Goal: Task Accomplishment & Management: Manage account settings

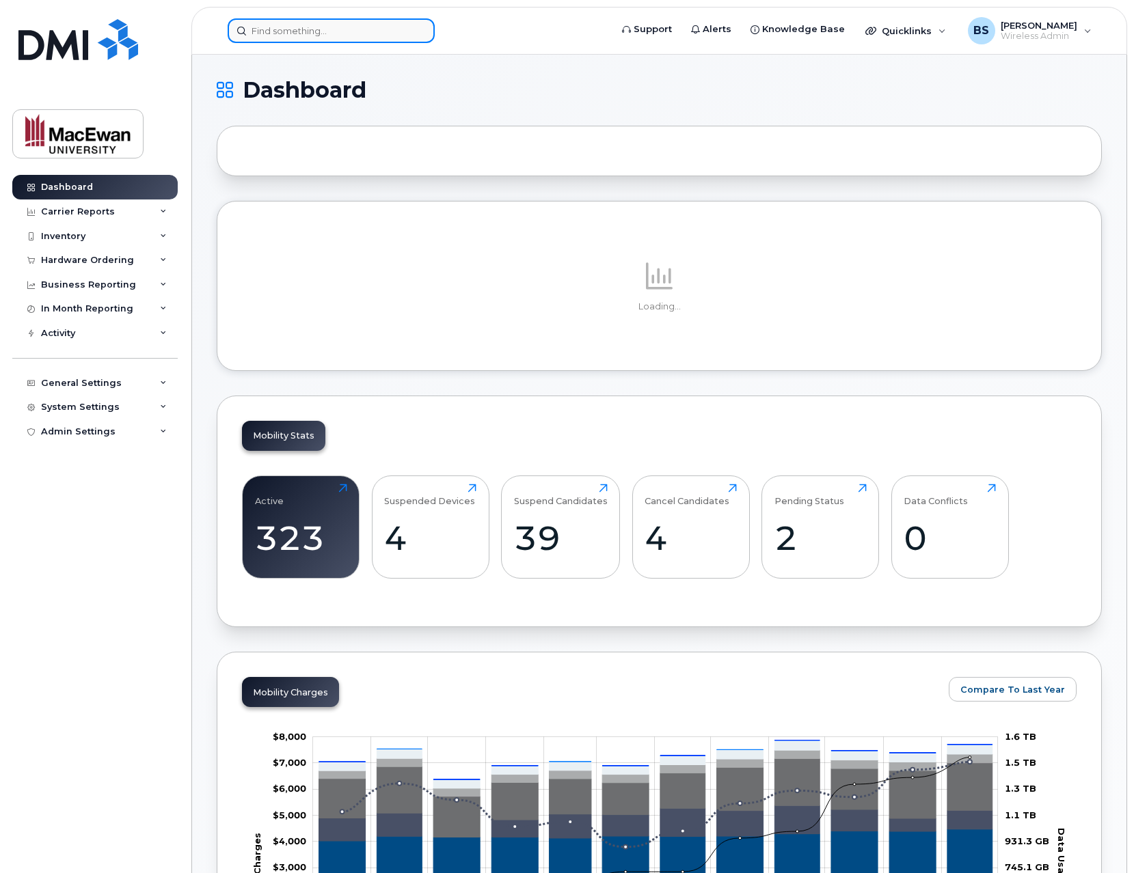
click at [363, 36] on input at bounding box center [331, 30] width 207 height 25
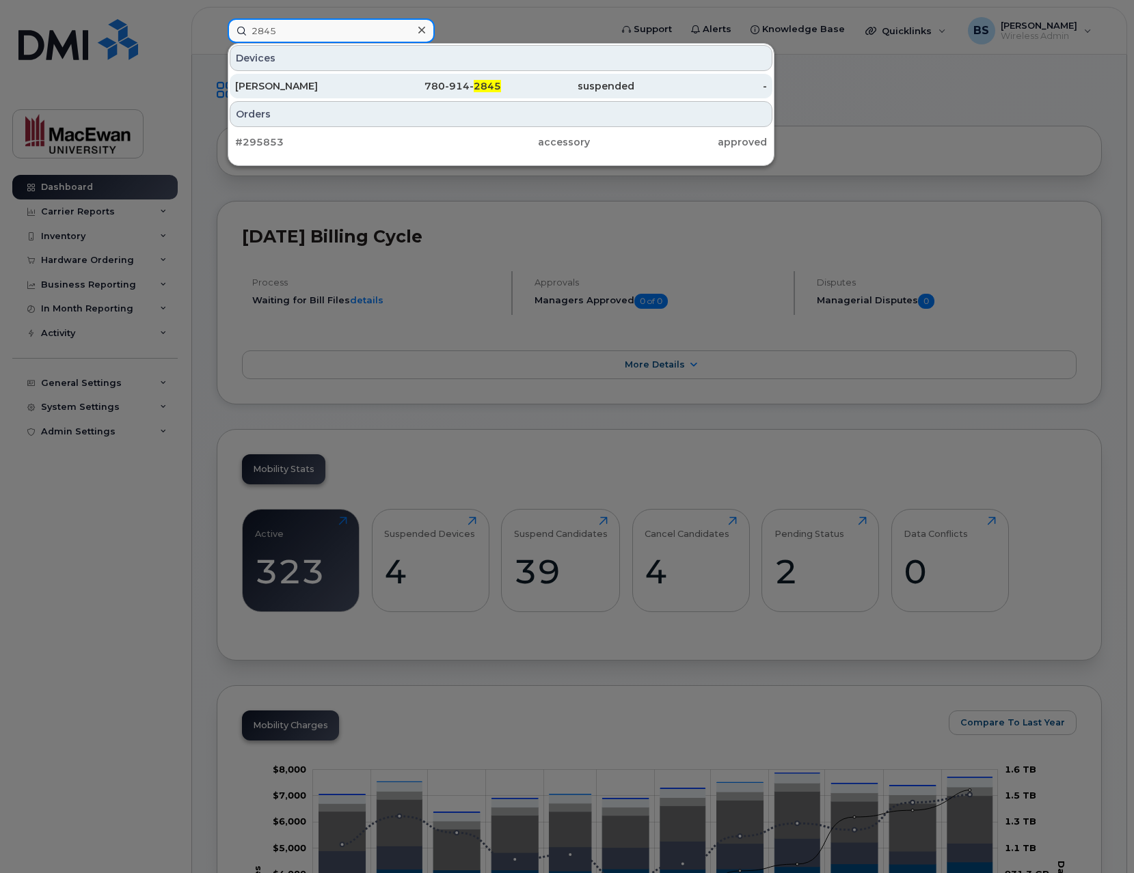
type input "2845"
click at [305, 87] on div "[PERSON_NAME]" at bounding box center [301, 86] width 133 height 14
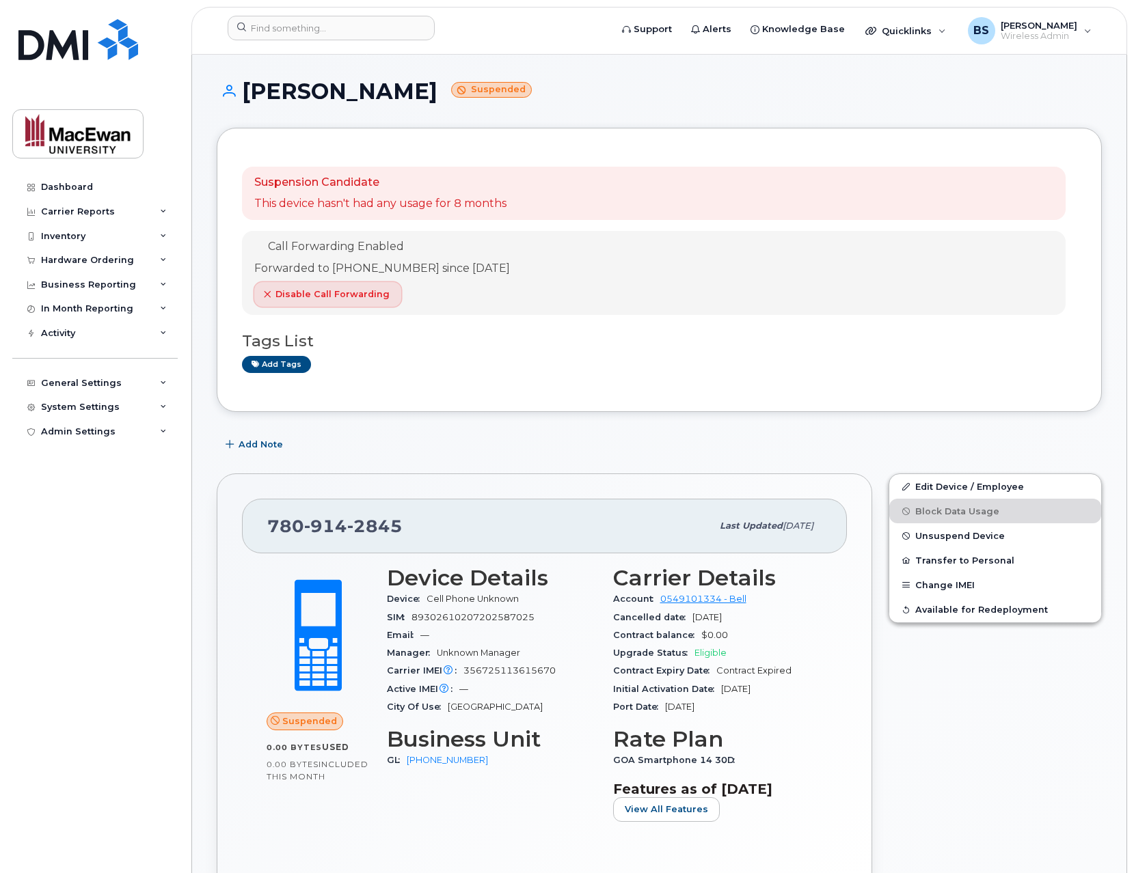
click at [264, 296] on icon "button" at bounding box center [267, 294] width 8 height 8
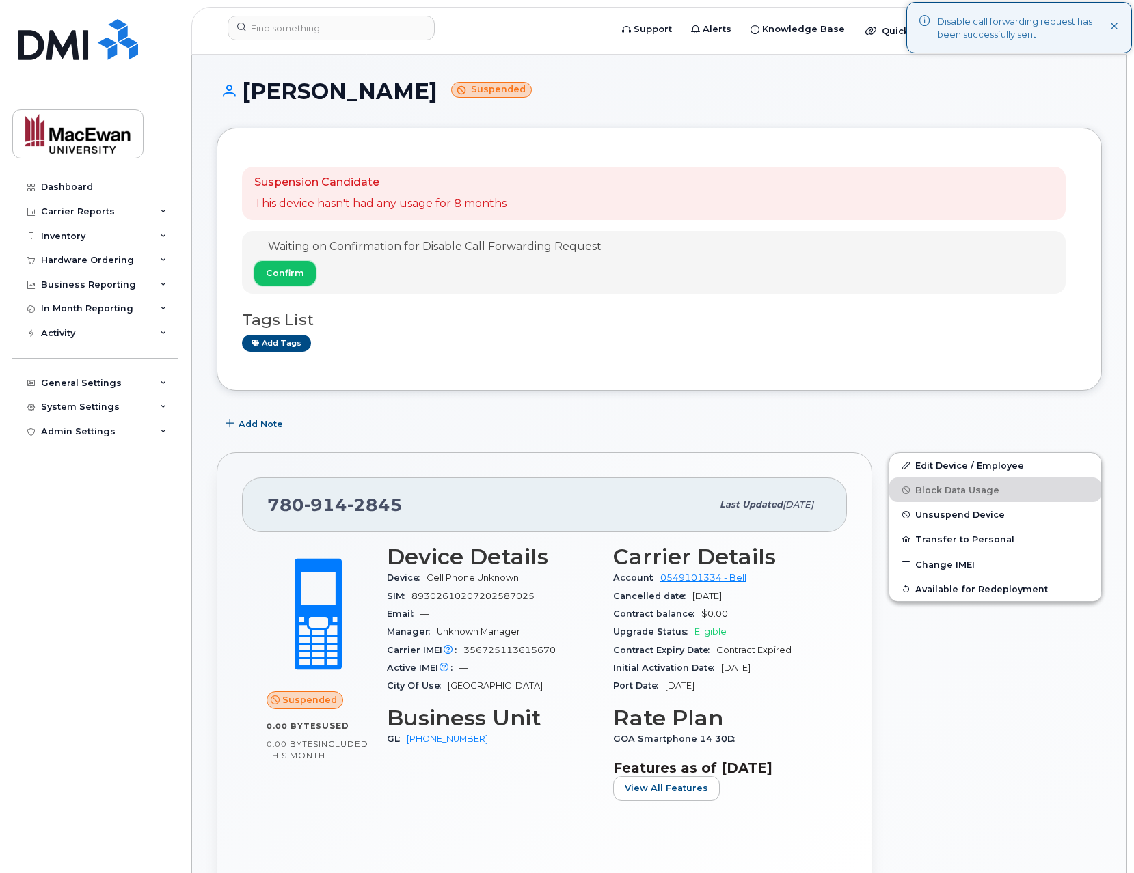
click at [288, 273] on span "Confirm" at bounding box center [285, 272] width 38 height 13
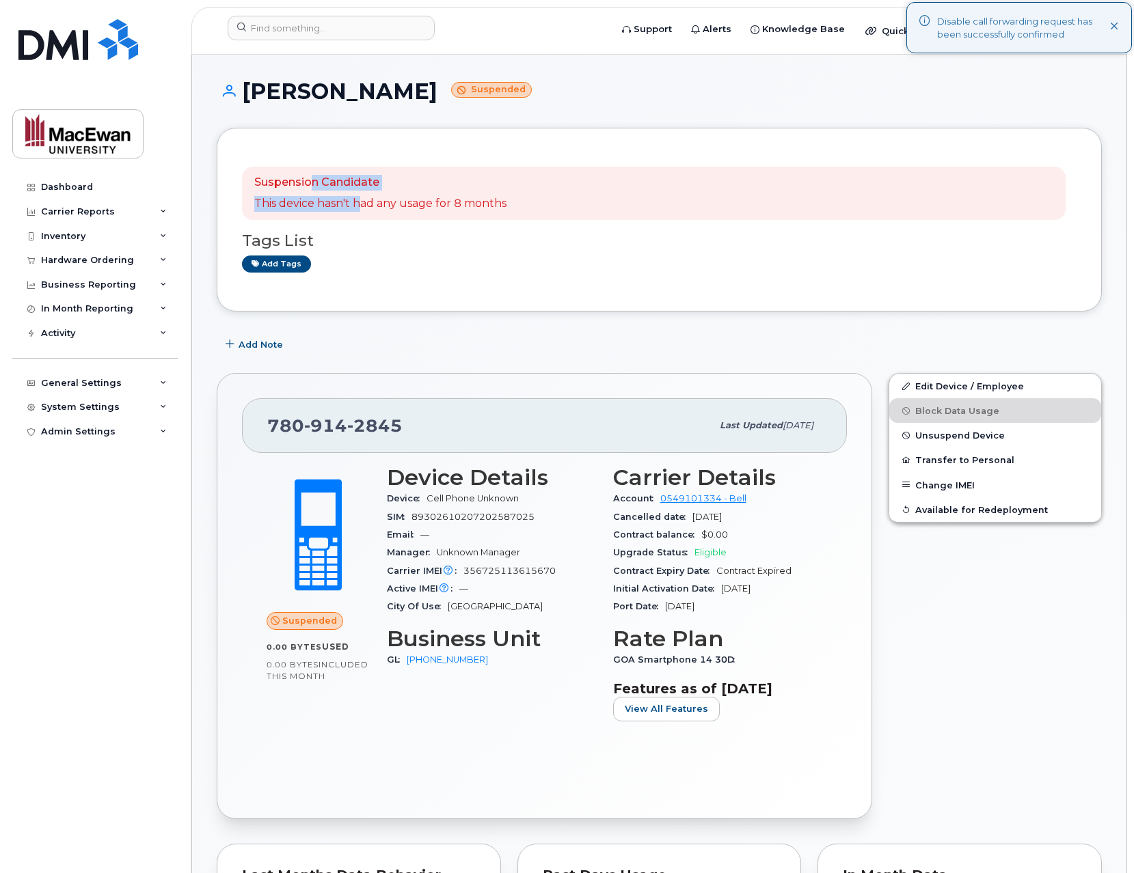
drag, startPoint x: 314, startPoint y: 185, endPoint x: 371, endPoint y: 213, distance: 63.0
click at [366, 210] on div "Suspension Candidate This device hasn't had any usage for 8 months" at bounding box center [380, 193] width 252 height 37
click at [417, 236] on h3 "Tags List" at bounding box center [659, 240] width 834 height 17
click at [970, 437] on span "Unsuspend Device" at bounding box center [960, 435] width 90 height 10
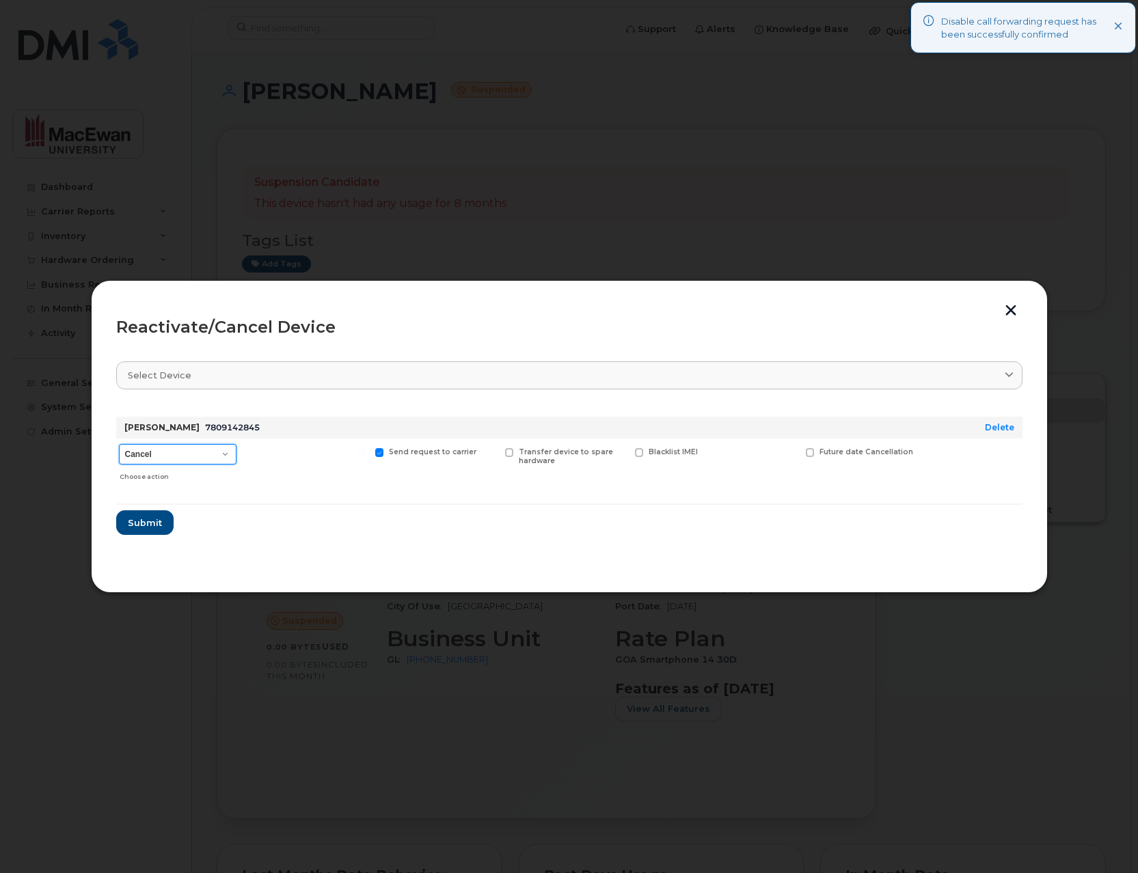
click at [219, 458] on select "Cancel Suspend - Extend Suspension Reactivate" at bounding box center [178, 454] width 118 height 20
click at [119, 444] on select "Cancel Suspend - Extend Suspension Reactivate" at bounding box center [178, 454] width 118 height 20
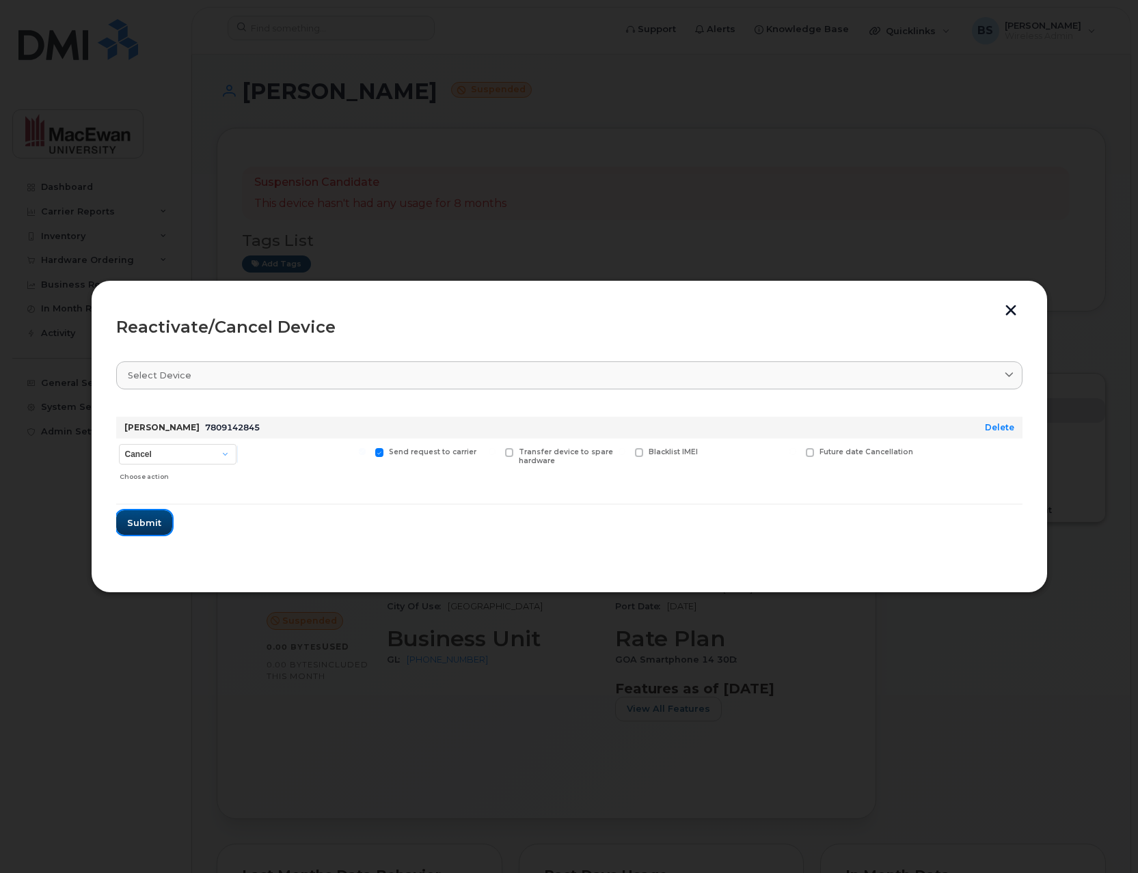
click at [156, 526] on span "Submit" at bounding box center [144, 523] width 34 height 13
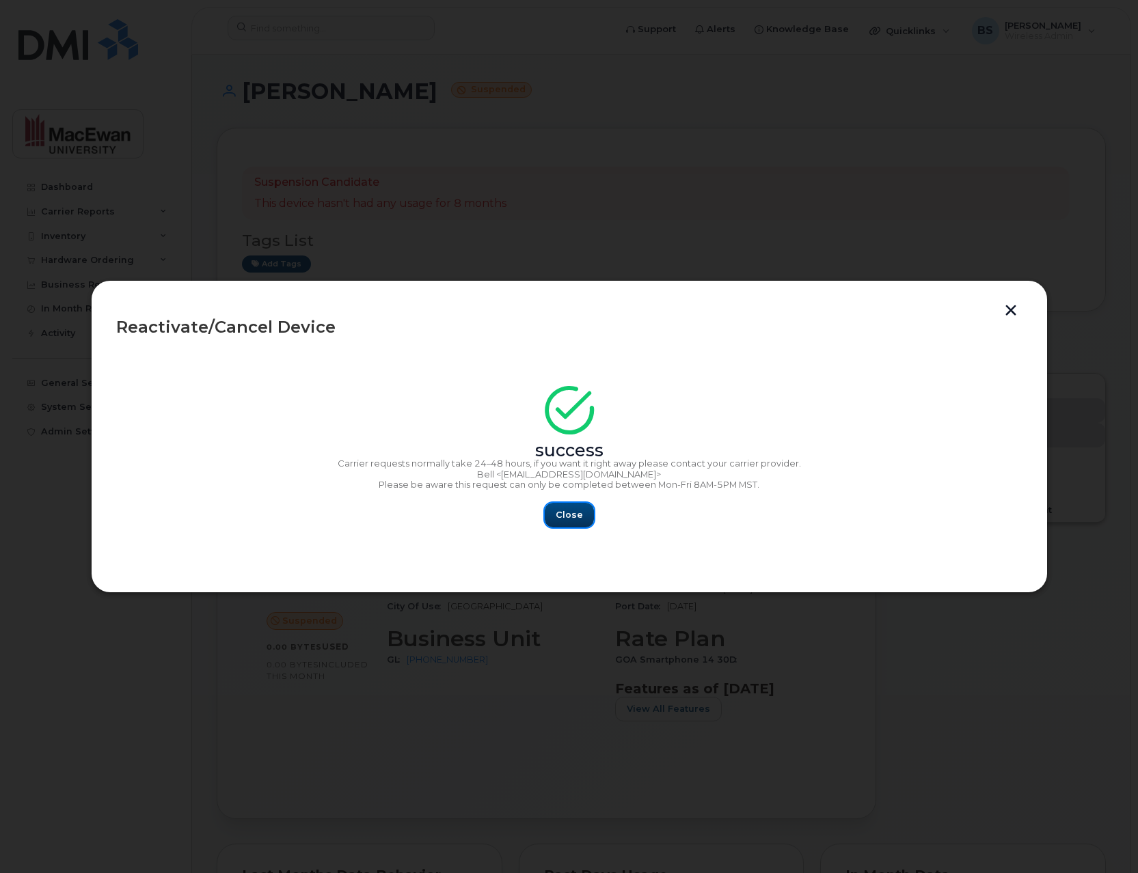
click at [573, 515] on span "Close" at bounding box center [569, 514] width 27 height 13
